Goal: Information Seeking & Learning: Learn about a topic

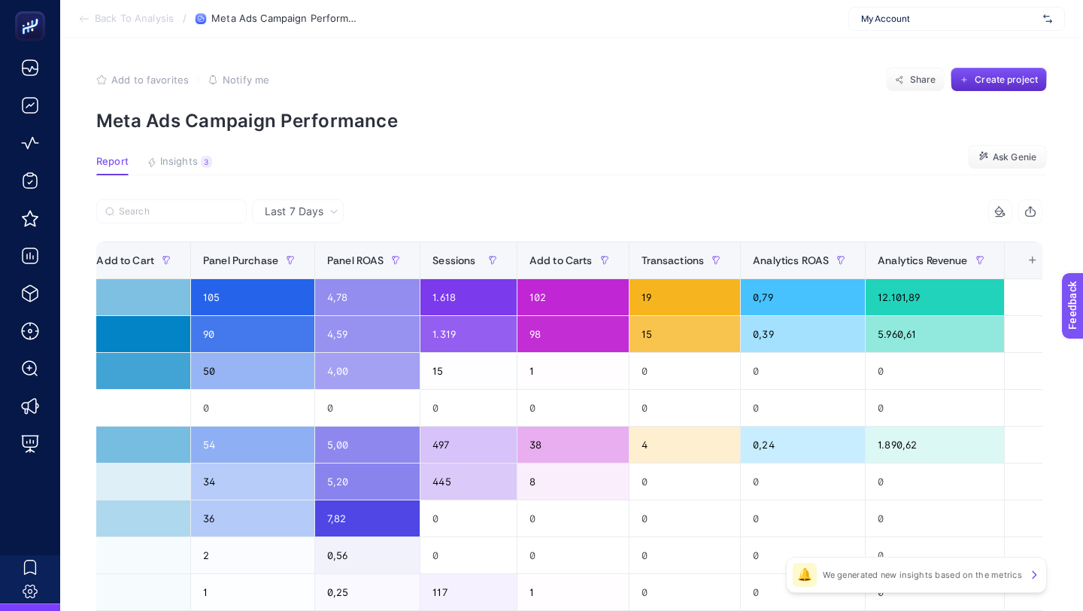
scroll to position [0, 949]
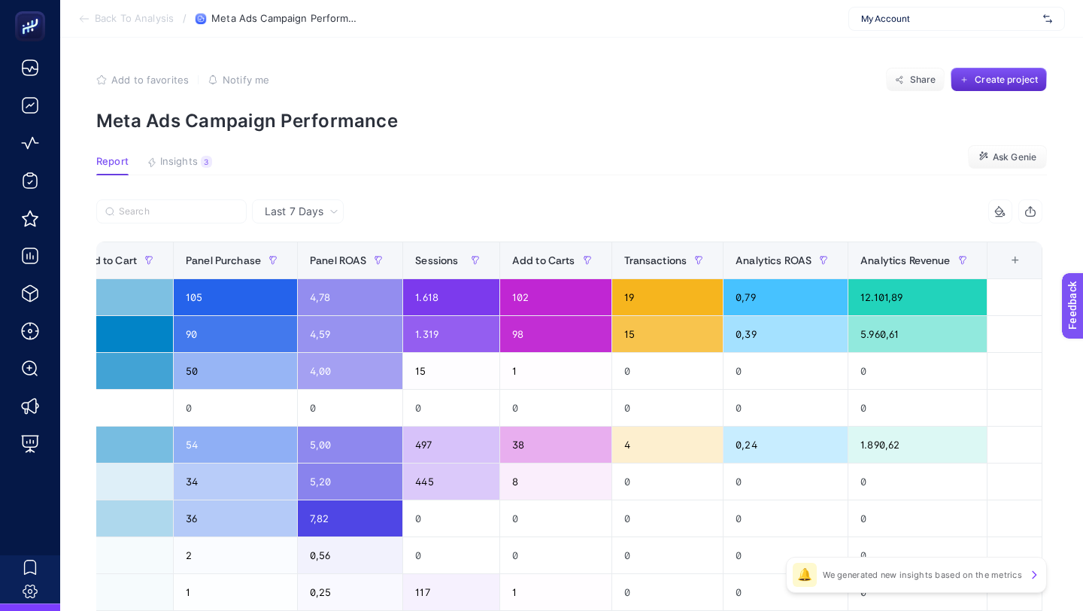
click at [1022, 260] on div "+" at bounding box center [1015, 260] width 29 height 12
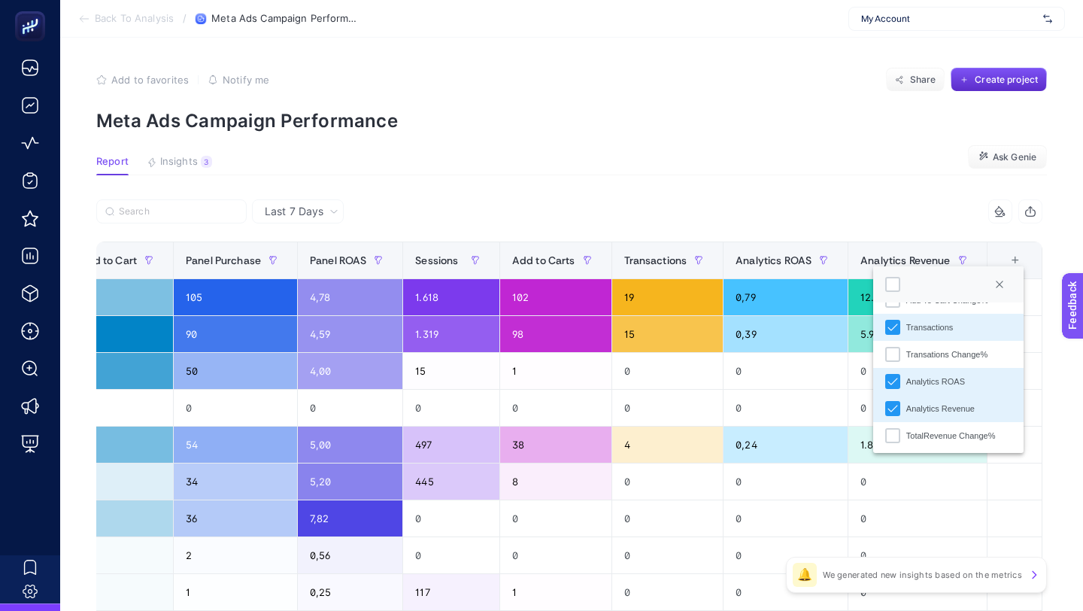
scroll to position [620, 0]
click at [862, 205] on div "14 items selected" at bounding box center [805, 211] width 473 height 24
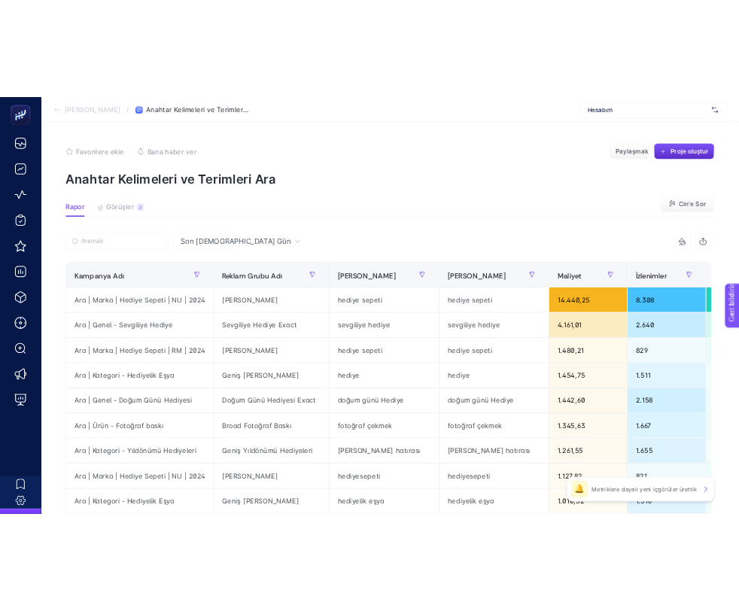
scroll to position [5, 0]
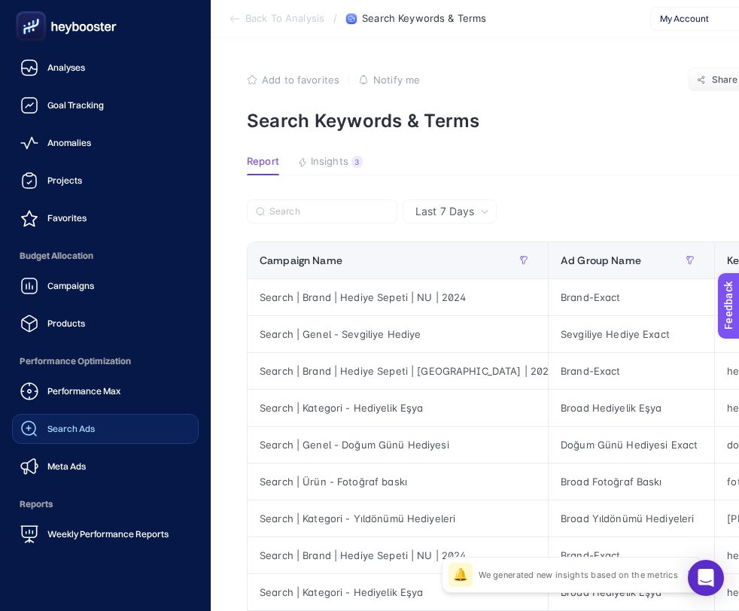
click at [68, 435] on div "Search Ads" at bounding box center [57, 429] width 74 height 18
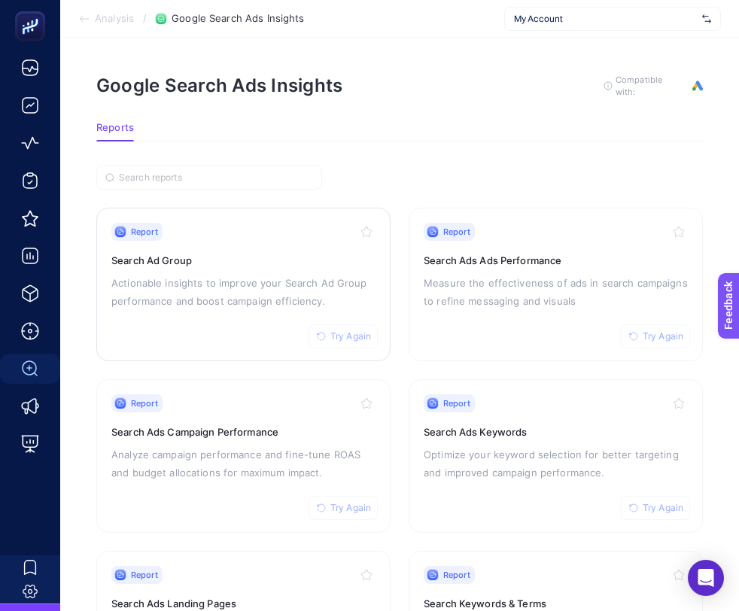
click at [273, 253] on h3 "Search Ad Group" at bounding box center [243, 260] width 264 height 15
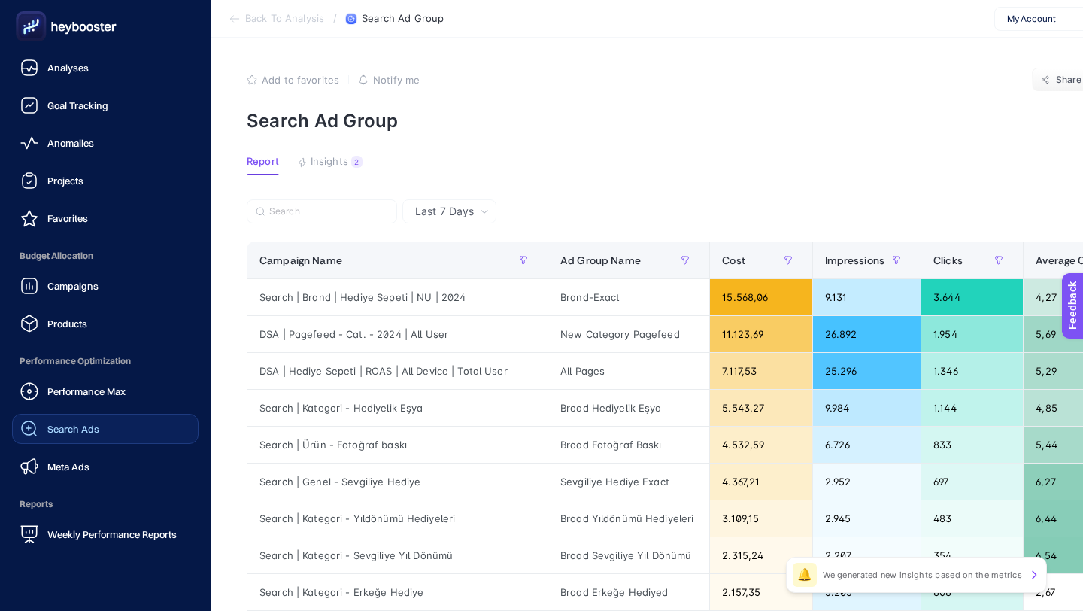
click at [74, 429] on span "Search Ads" at bounding box center [73, 429] width 52 height 12
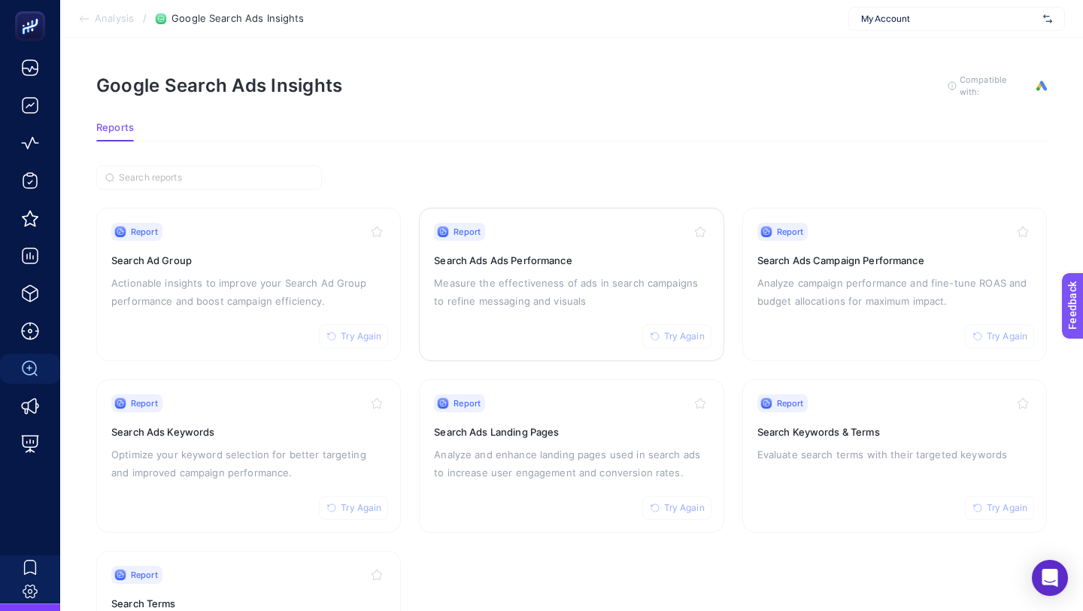
click at [609, 243] on div "Report Try Again Search Ads Ads Performance Measure the effectiveness of ads in…" at bounding box center [571, 284] width 275 height 123
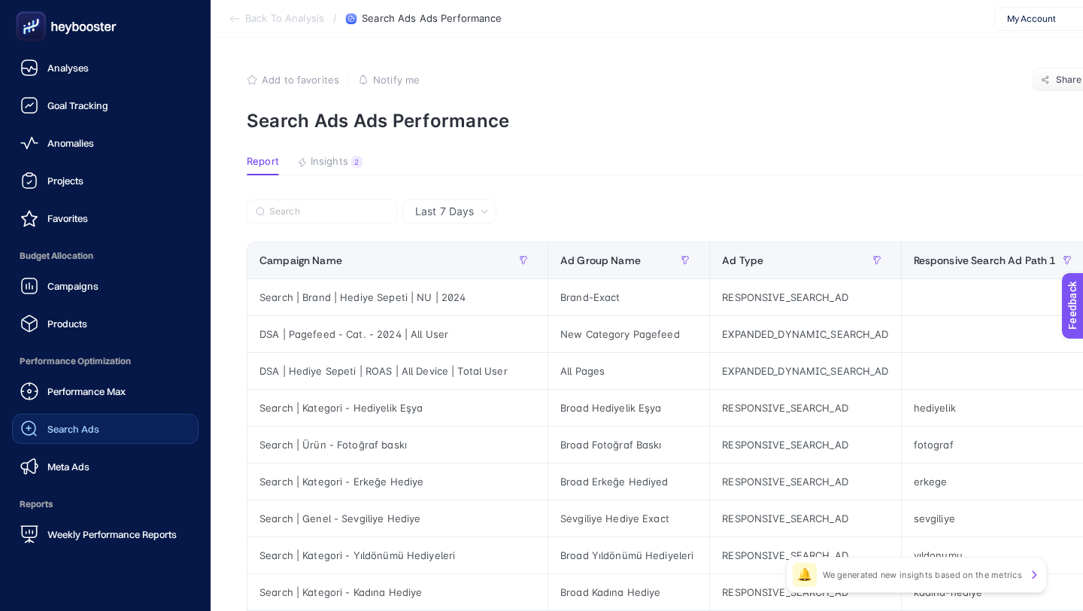
click at [50, 431] on span "Search Ads" at bounding box center [73, 429] width 52 height 12
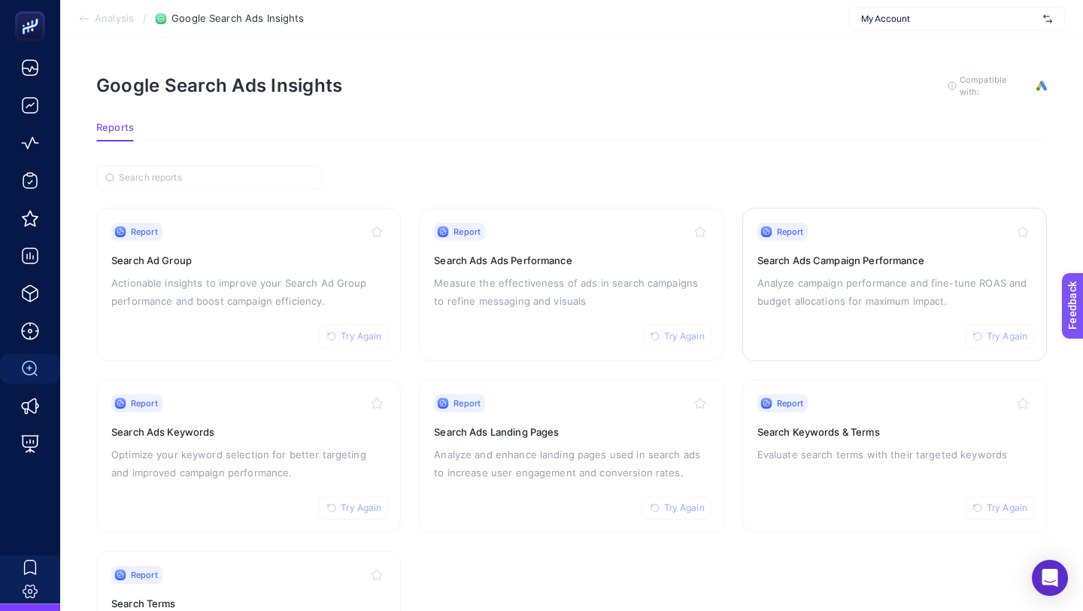
click at [738, 274] on p "Analyze campaign performance and fine-tune ROAS and budget allocations for maxi…" at bounding box center [895, 292] width 275 height 36
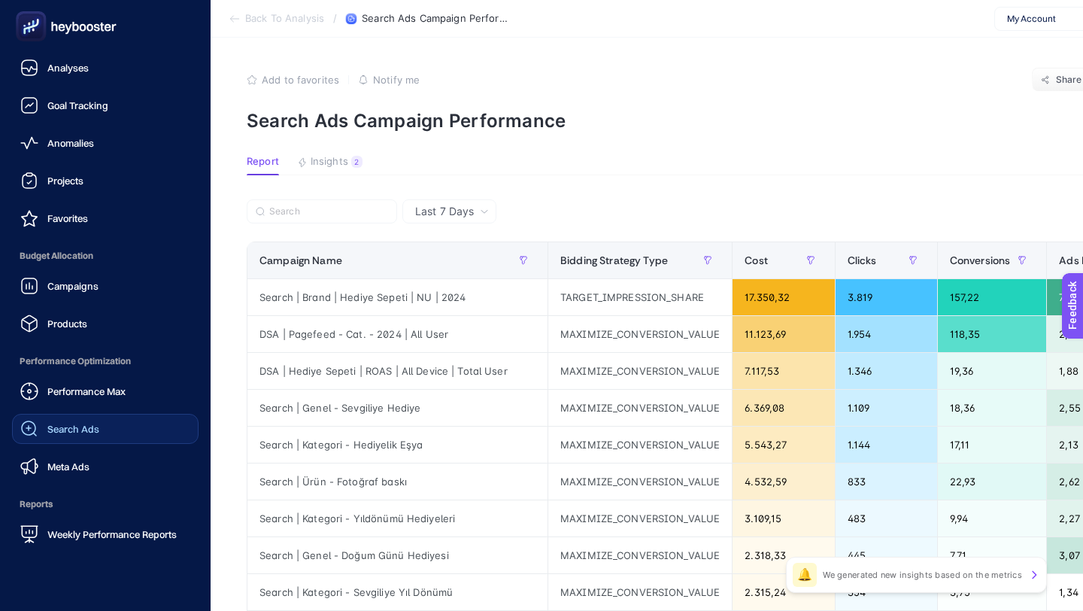
click at [69, 423] on span "Search Ads" at bounding box center [73, 429] width 52 height 12
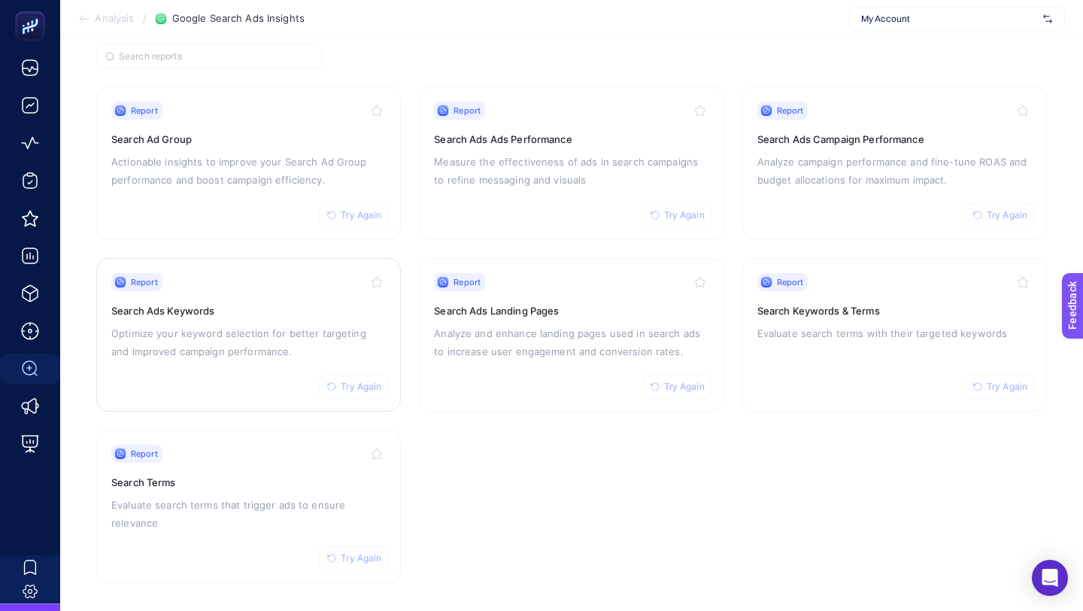
click at [264, 342] on p "Optimize your keyword selection for better targeting and improved campaign perf…" at bounding box center [248, 342] width 275 height 36
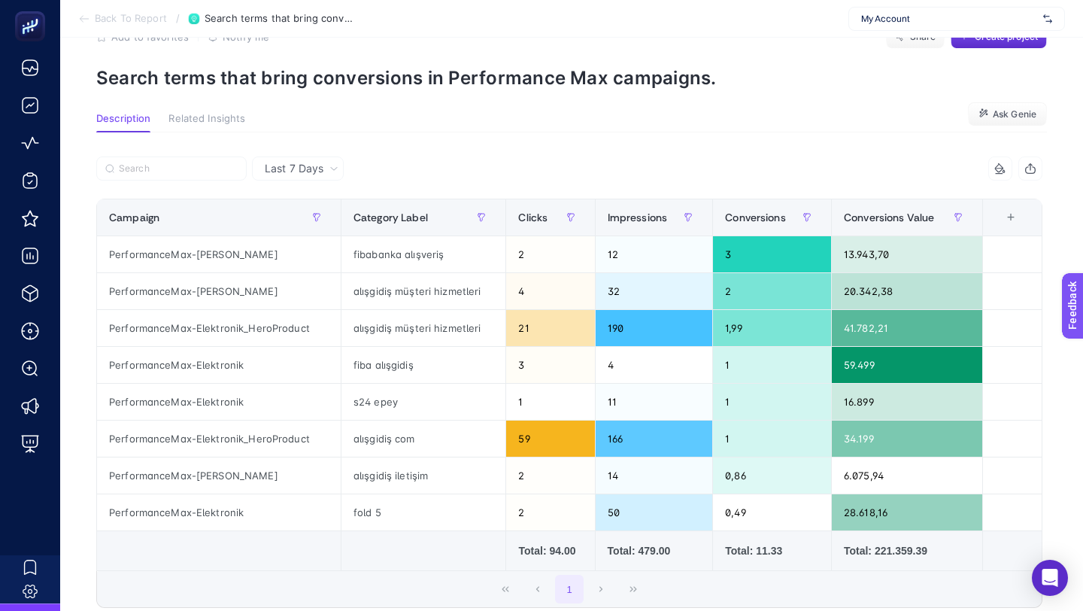
scroll to position [38, 0]
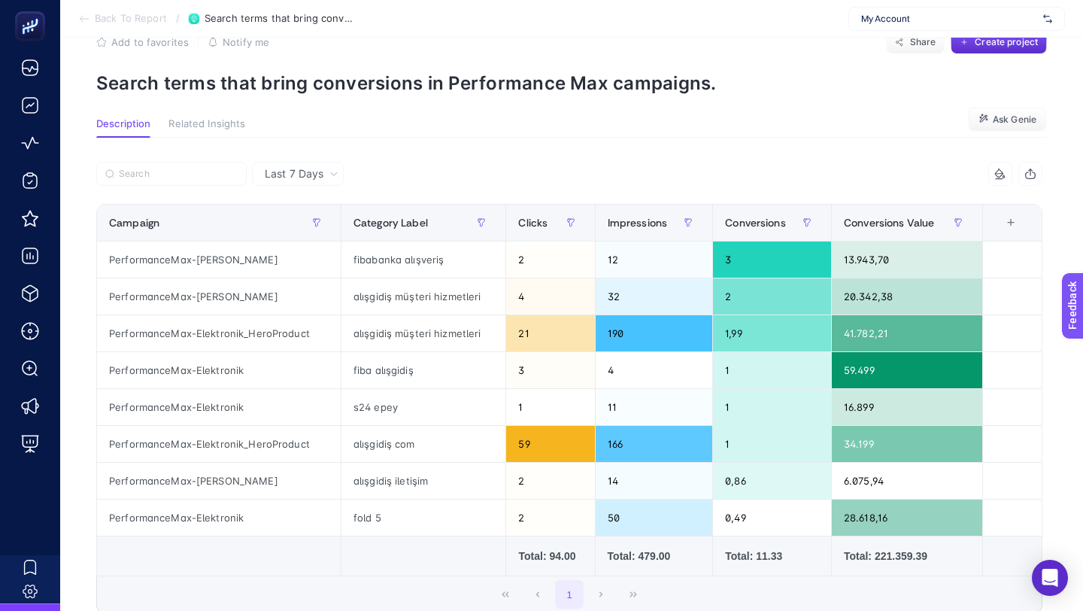
click at [907, 118] on section "Description Related Insights Ask Genie" at bounding box center [571, 128] width 951 height 20
click at [938, 5] on section "Back To Report / Search terms that bring conversions in Performance Max campaig…" at bounding box center [571, 19] width 1023 height 38
click at [937, 13] on span "My Account" at bounding box center [949, 19] width 176 height 12
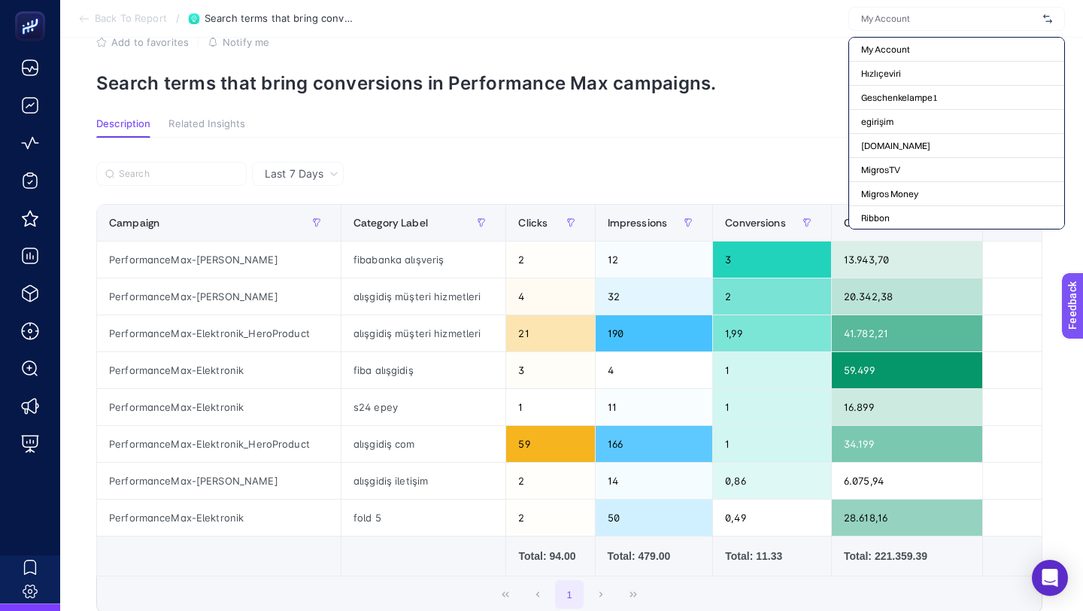
click at [937, 13] on input "text" at bounding box center [949, 19] width 176 height 12
type input "alisgi"
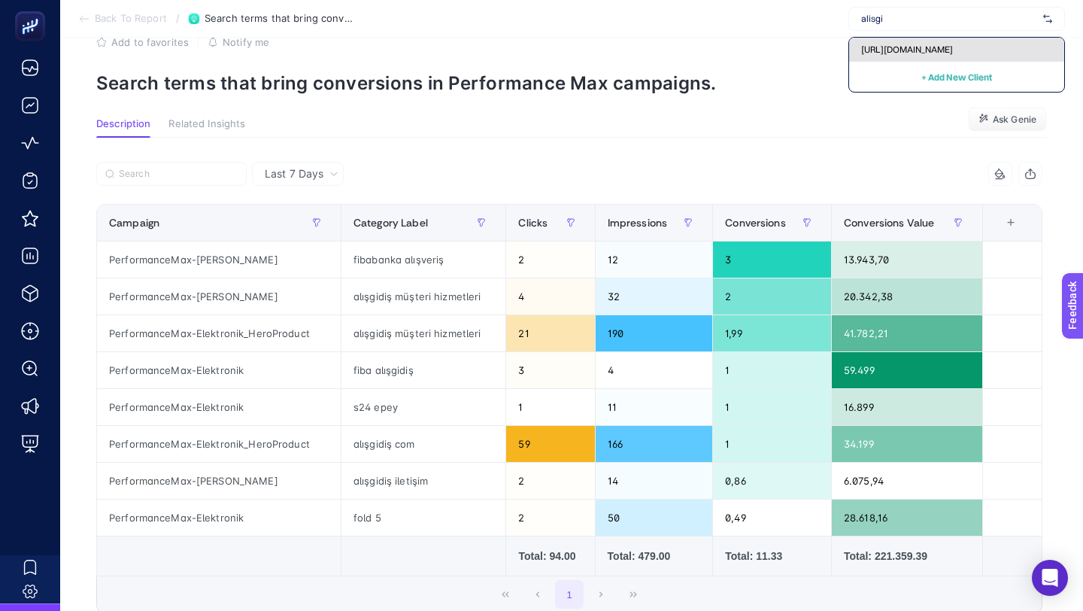
click at [960, 45] on div "[URL][DOMAIN_NAME]" at bounding box center [956, 50] width 215 height 24
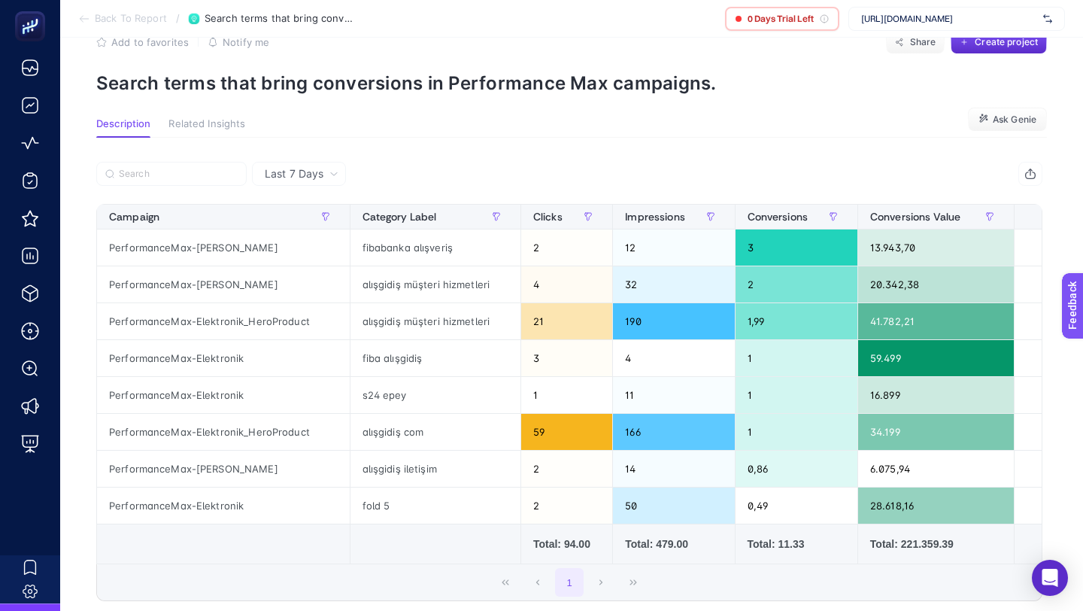
scroll to position [0, 0]
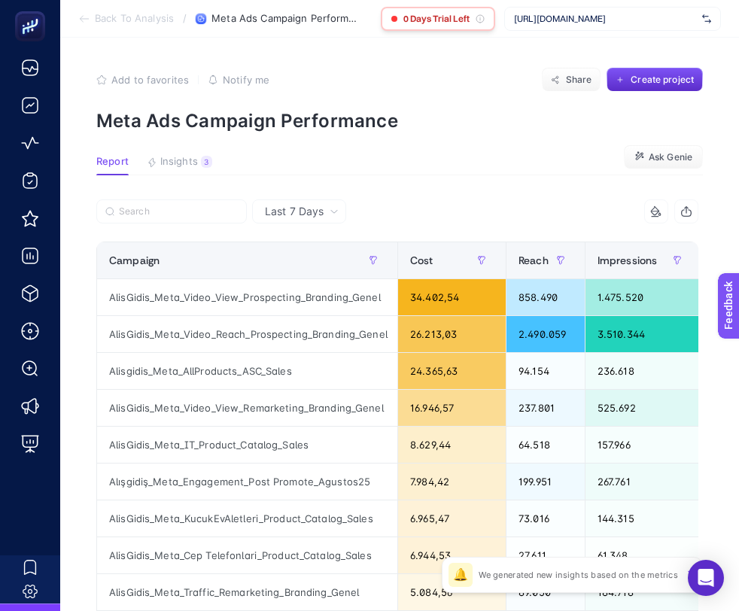
click at [454, 23] on span "0 Days Trial Left" at bounding box center [436, 19] width 66 height 12
click at [460, 107] on section "Add to favorites false Notify me Share Create project Meta Ads Campaign Perform…" at bounding box center [399, 100] width 606 height 64
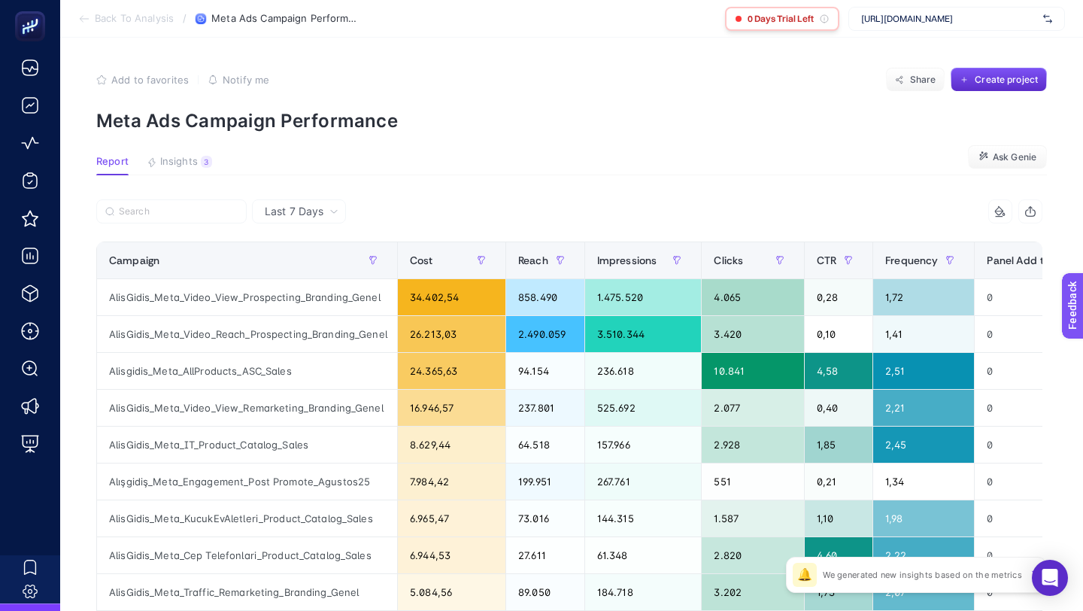
click at [738, 20] on span "0 Days Trial Left" at bounding box center [781, 19] width 66 height 12
click at [826, 17] on icon at bounding box center [824, 18] width 9 height 9
click at [825, 17] on icon at bounding box center [824, 18] width 9 height 9
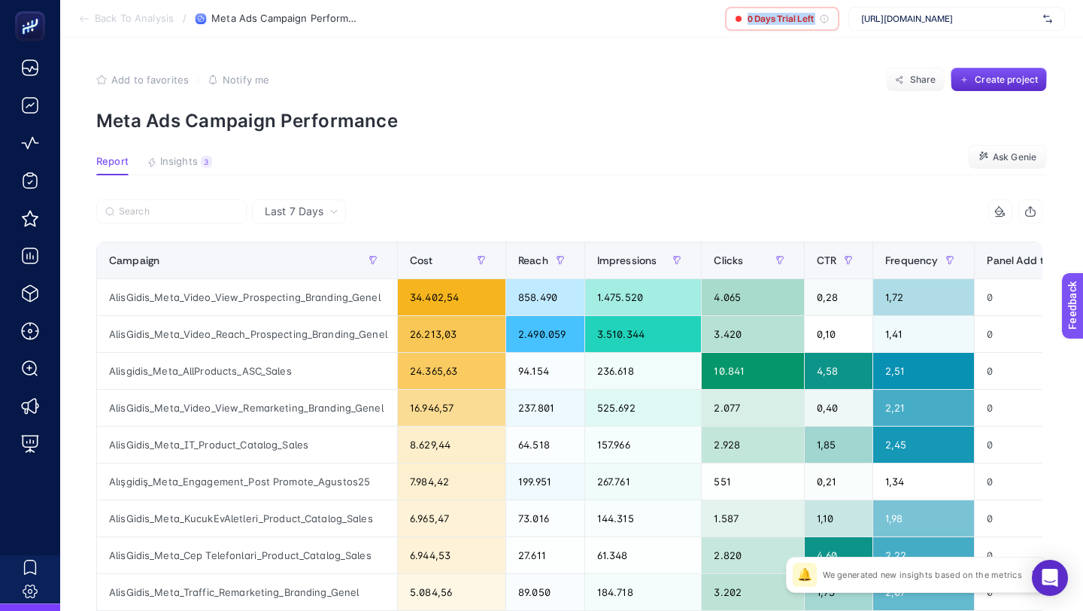
click at [928, 23] on span "[URL][DOMAIN_NAME]" at bounding box center [949, 19] width 176 height 12
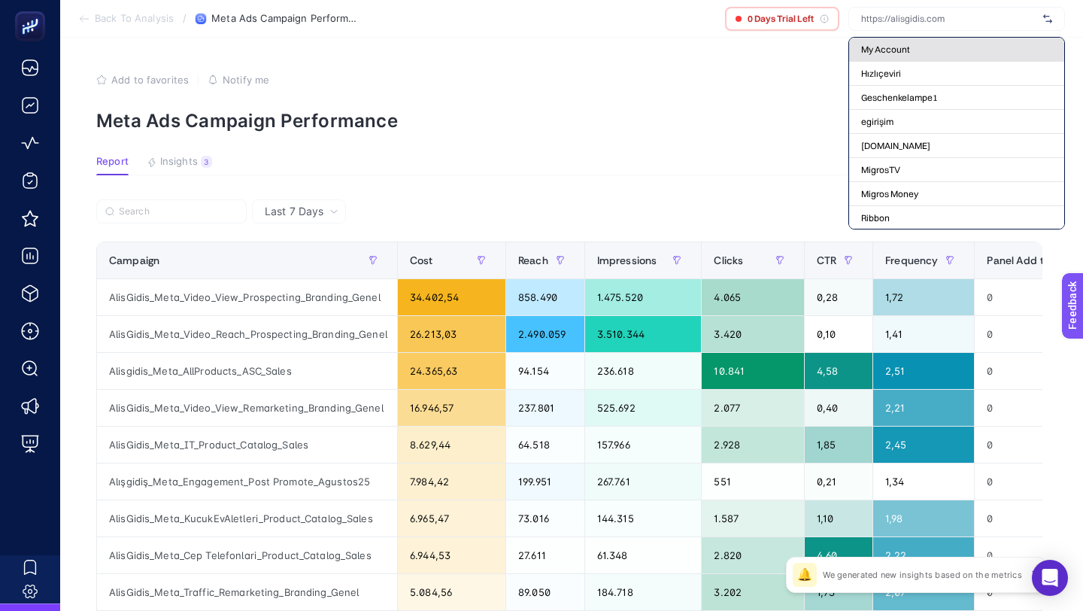
click at [901, 62] on div "My Account" at bounding box center [956, 74] width 215 height 24
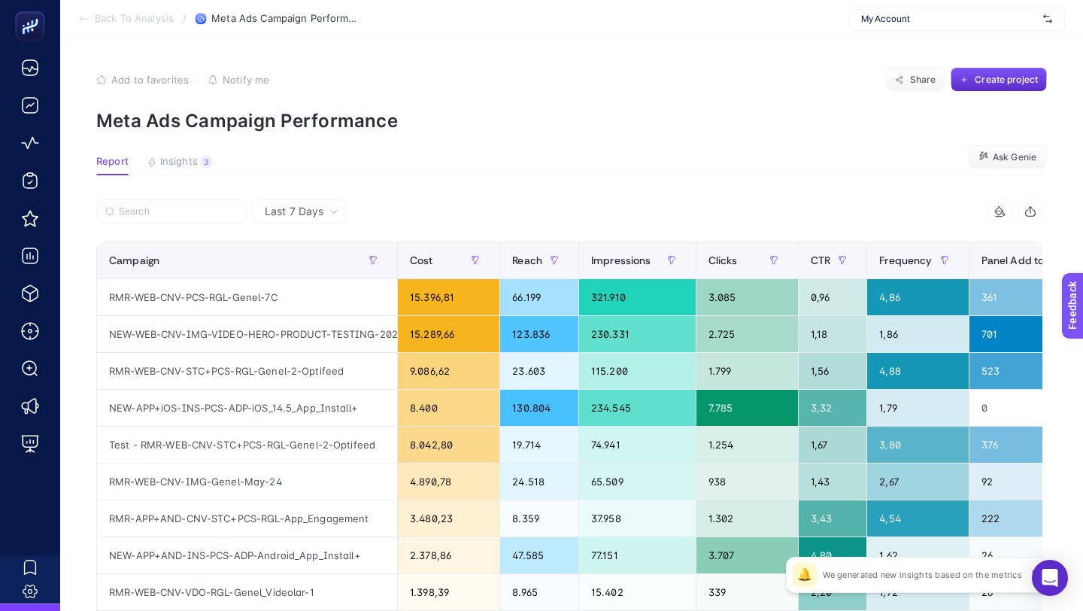
click at [897, 13] on span "My Account" at bounding box center [949, 19] width 176 height 12
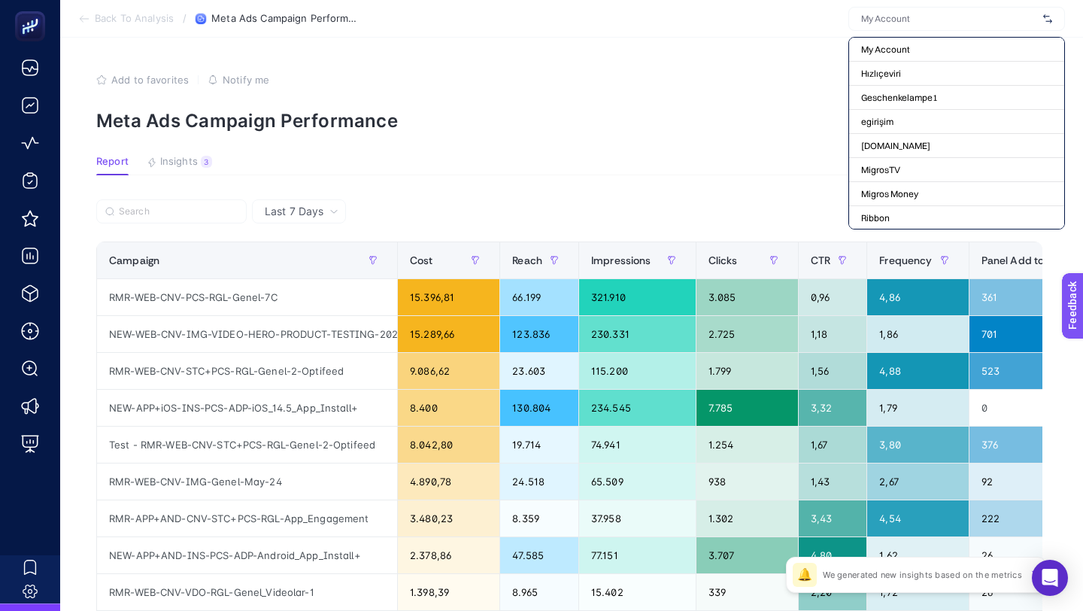
click at [759, 105] on section "Add to favorites false Notify me Share Create project Meta Ads Campaign Perform…" at bounding box center [571, 100] width 951 height 64
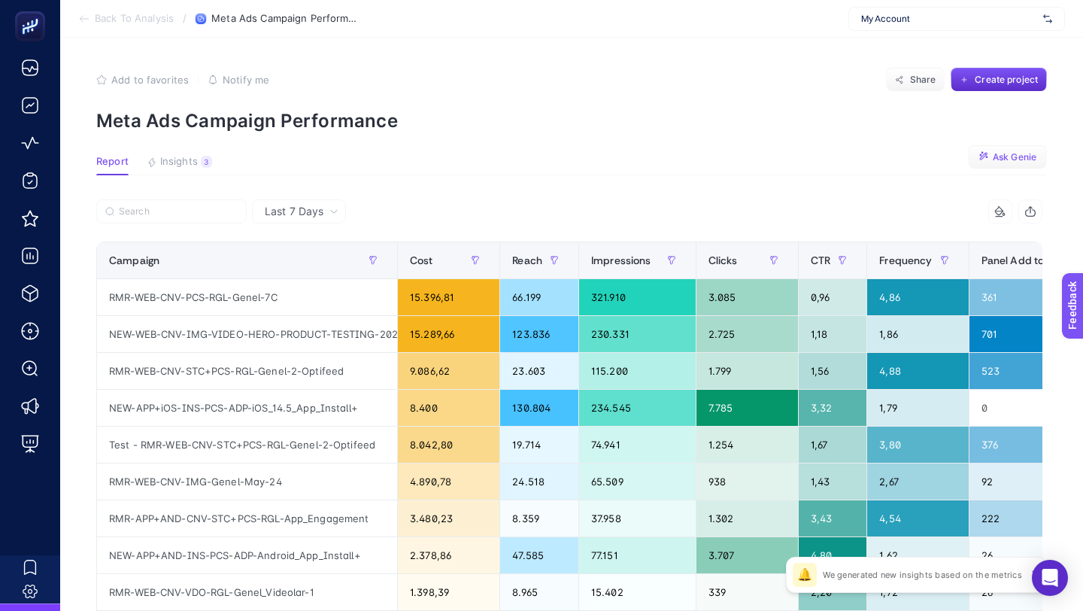
click at [998, 158] on span "Ask Genie" at bounding box center [1015, 157] width 44 height 12
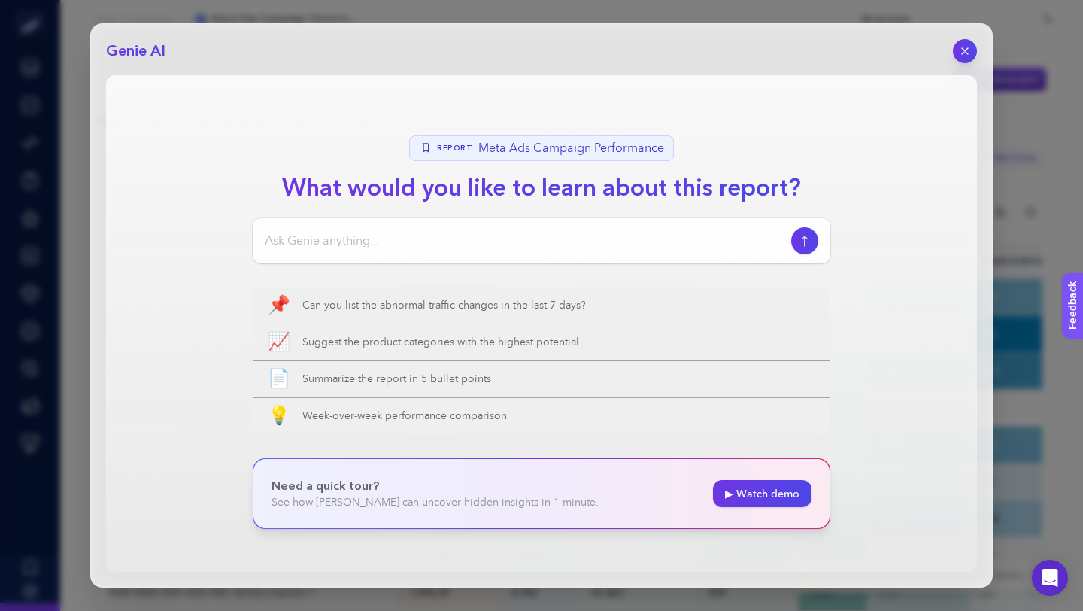
click at [976, 61] on div at bounding box center [965, 51] width 24 height 24
click at [971, 50] on button "button" at bounding box center [965, 51] width 26 height 26
